Goal: Task Accomplishment & Management: Manage account settings

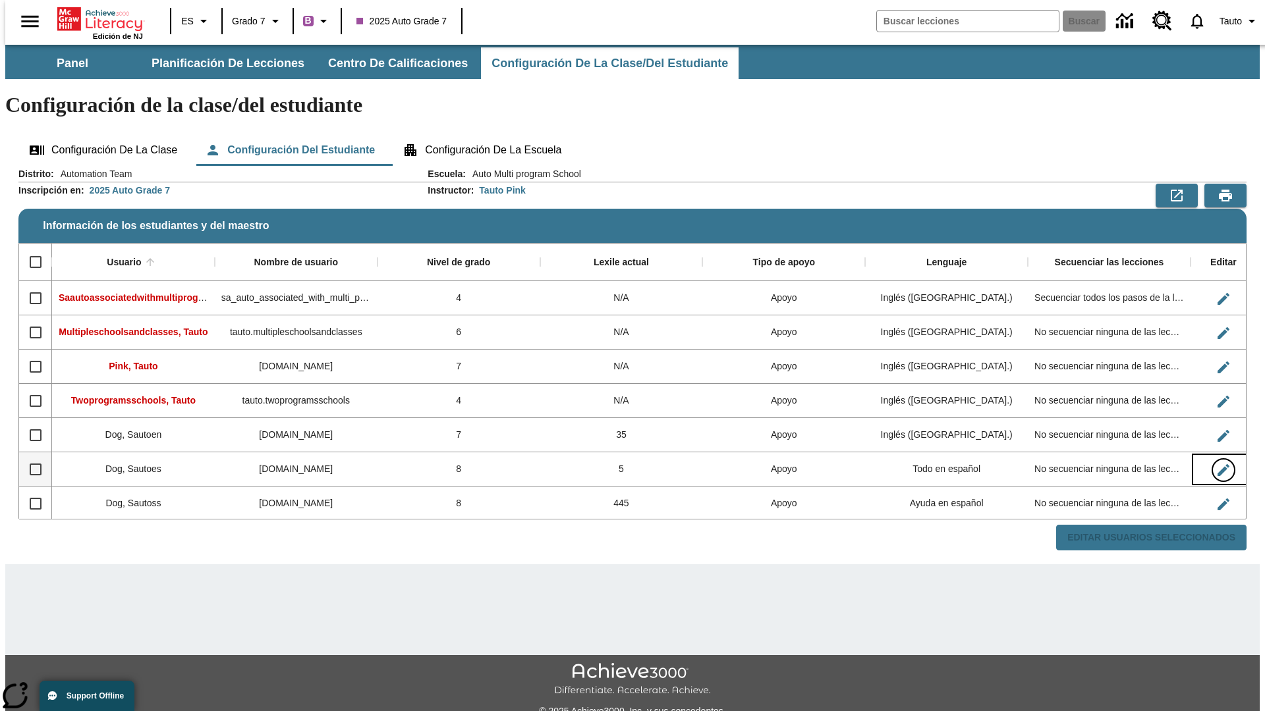
click at [1217, 464] on icon "Editar Usuario" at bounding box center [1223, 470] width 12 height 12
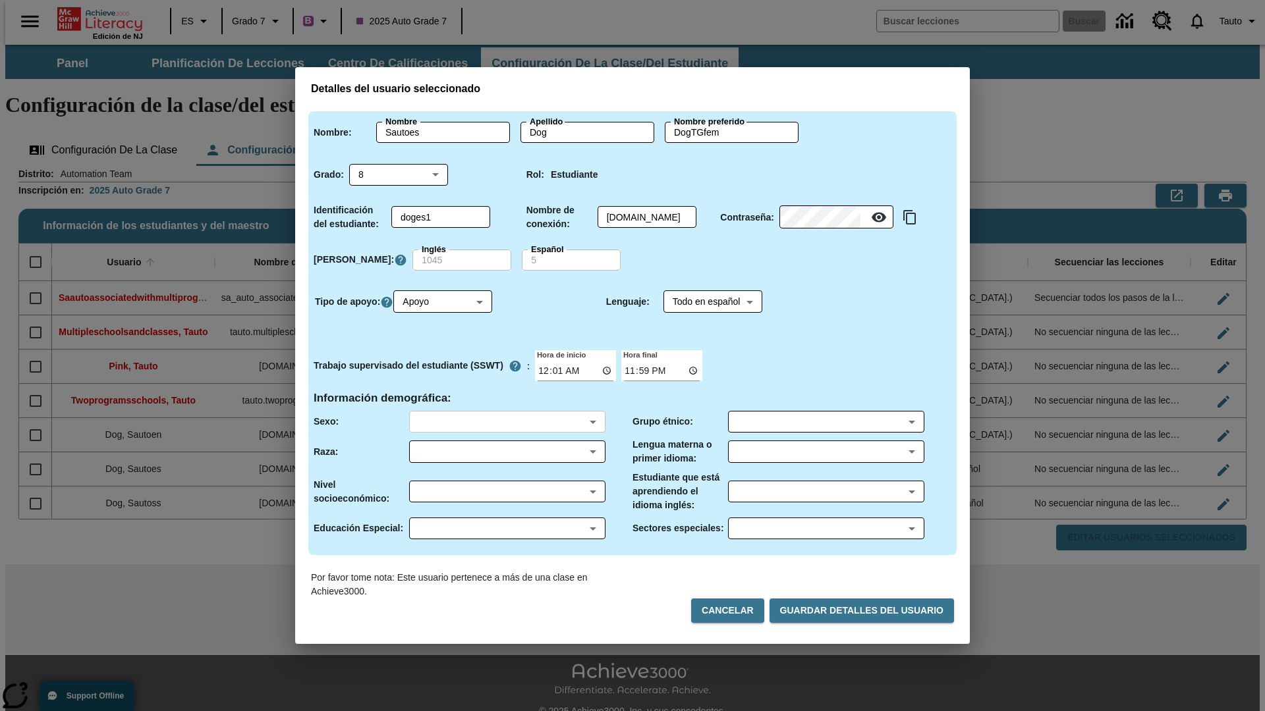
click at [507, 422] on body "Saltar al contenido principal Edición de NJ ES Grado 7 B 2025 Auto Grade 7 Busc…" at bounding box center [632, 393] width 1254 height 696
click at [507, 452] on body "Saltar al contenido principal Edición de NJ ES Grado 7 B 2025 Auto Grade 7 Busc…" at bounding box center [632, 393] width 1254 height 696
click at [507, 491] on body "Saltar al contenido principal Edición de NJ ES Grado 7 B 2025 Auto Grade 7 Busc…" at bounding box center [632, 393] width 1254 height 696
click at [507, 528] on body "Saltar al contenido principal Edición de NJ ES Grado 7 B 2025 Auto Grade 7 Busc…" at bounding box center [632, 393] width 1254 height 696
click at [825, 422] on body "Saltar al contenido principal Edición de NJ ES Grado 7 B 2025 Auto Grade 7 Busc…" at bounding box center [632, 393] width 1254 height 696
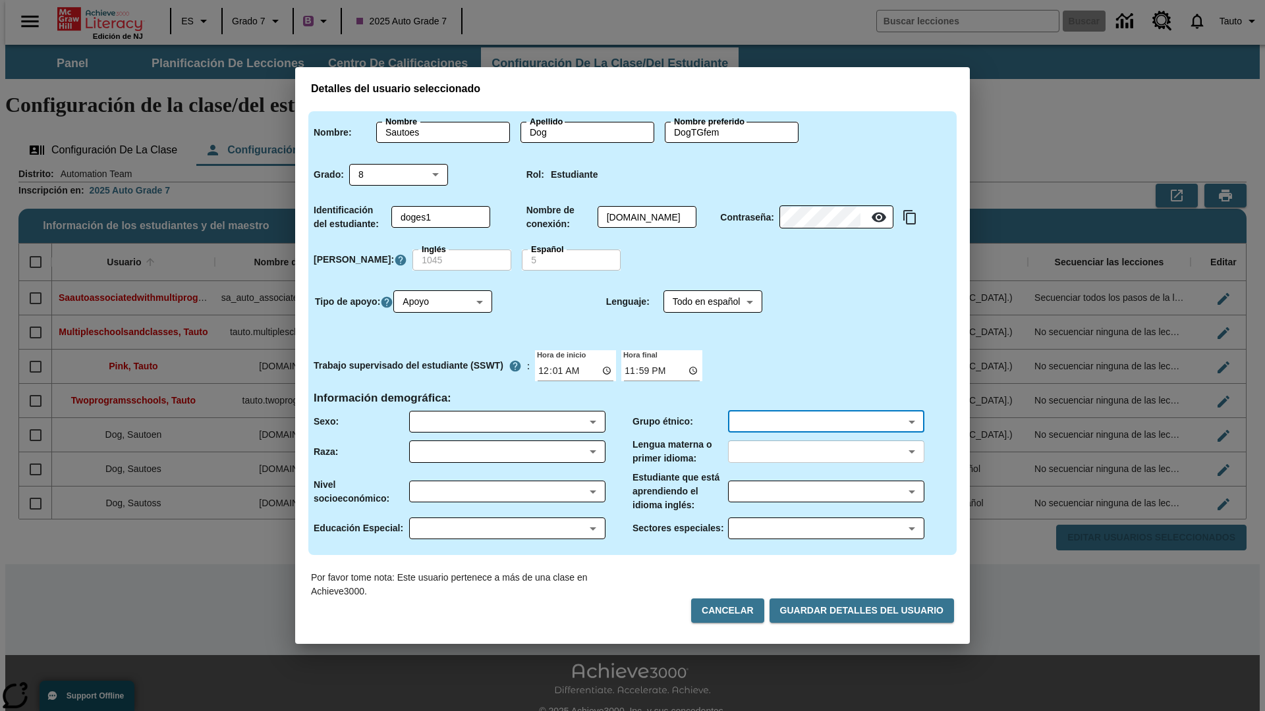
click at [825, 452] on body "Saltar al contenido principal Edición de NJ ES Grado 7 B 2025 Auto Grade 7 Busc…" at bounding box center [632, 393] width 1254 height 696
click at [825, 491] on body "Saltar al contenido principal Edición de NJ ES Grado 7 B 2025 Auto Grade 7 Busc…" at bounding box center [632, 393] width 1254 height 696
click at [825, 528] on body "Saltar al contenido principal Edición de NJ ES Grado 7 B 2025 Auto Grade 7 Busc…" at bounding box center [632, 393] width 1254 height 696
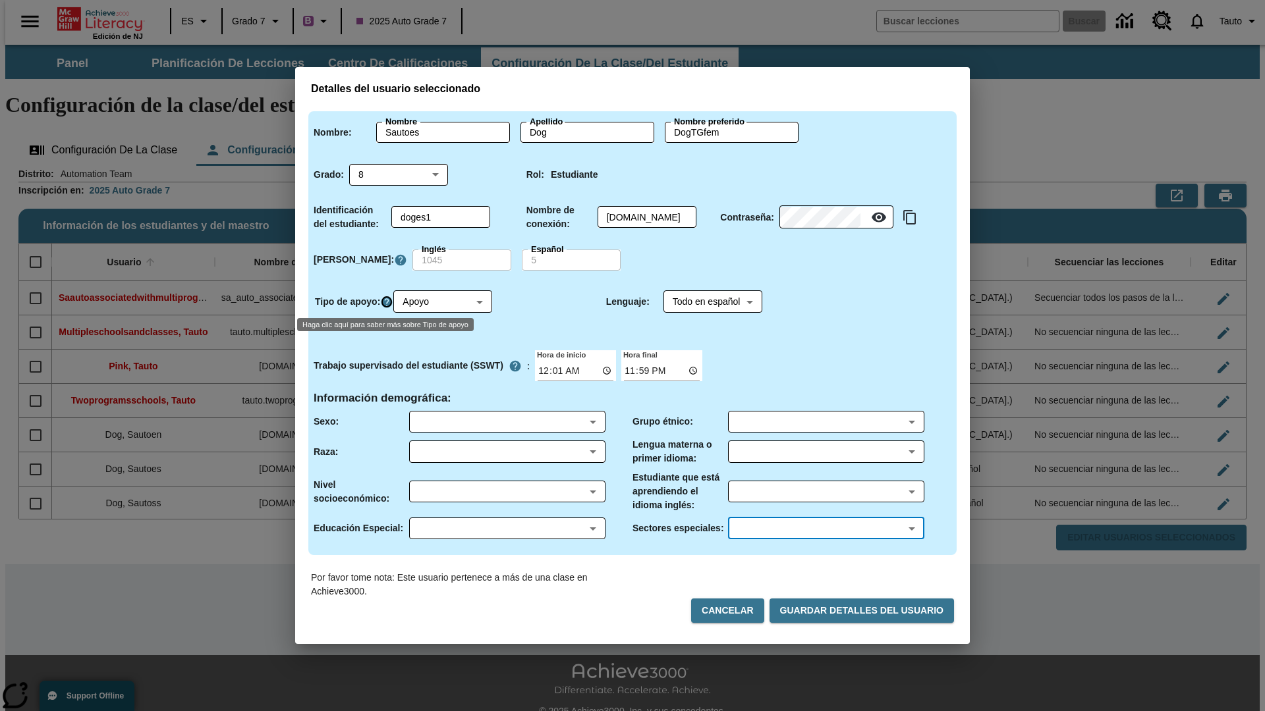
click at [387, 302] on icon "Haga clic aquí para saber más sobre Tipo de apoyo" at bounding box center [386, 302] width 13 height 13
